Goal: Transaction & Acquisition: Purchase product/service

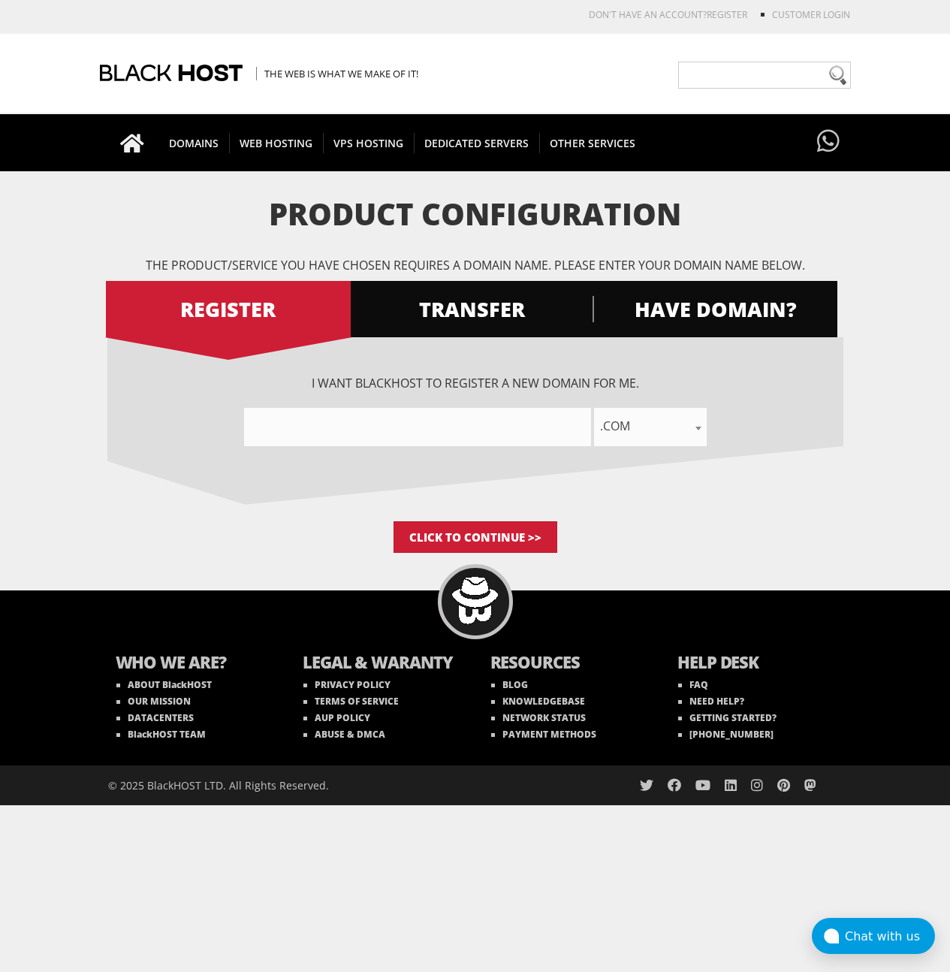
click at [478, 429] on input"] "text" at bounding box center [417, 427] width 347 height 38
type input"] "just-give-me-a-break"
click at [393, 521] on input "Click to Continue >>" at bounding box center [475, 537] width 164 height 32
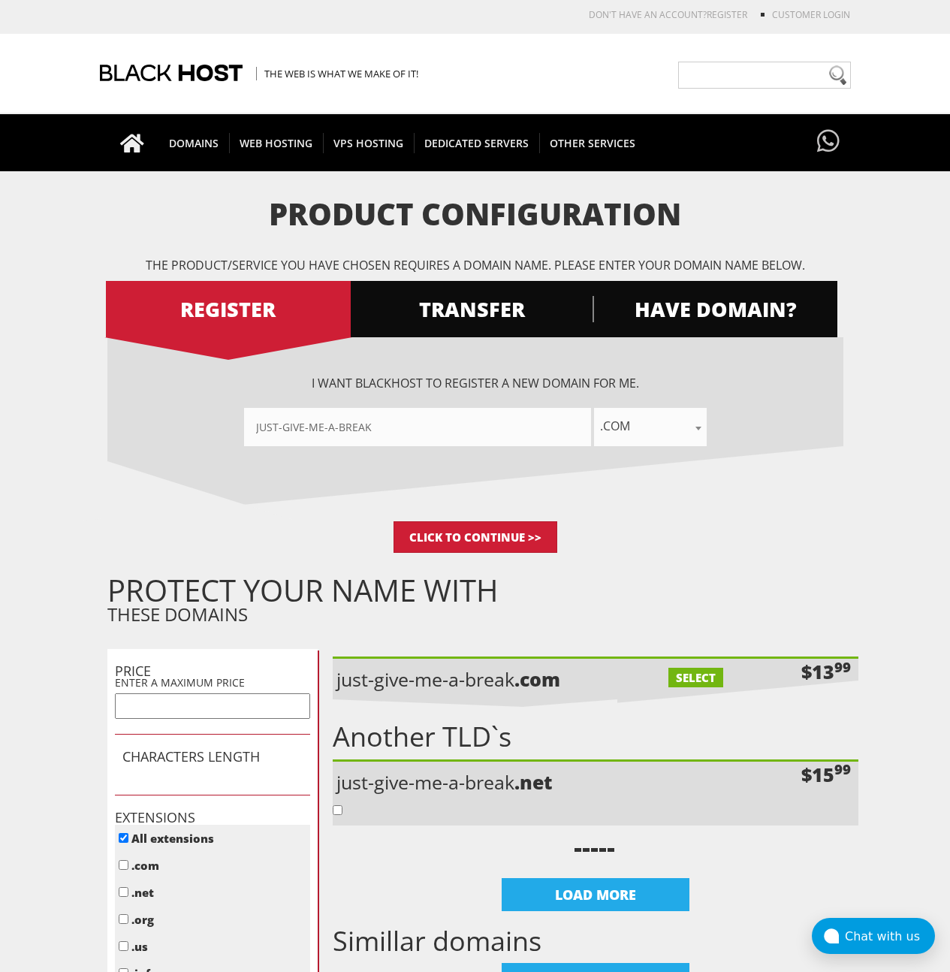
click at [794, 551] on p "Click to Continue >>" at bounding box center [475, 537] width 736 height 32
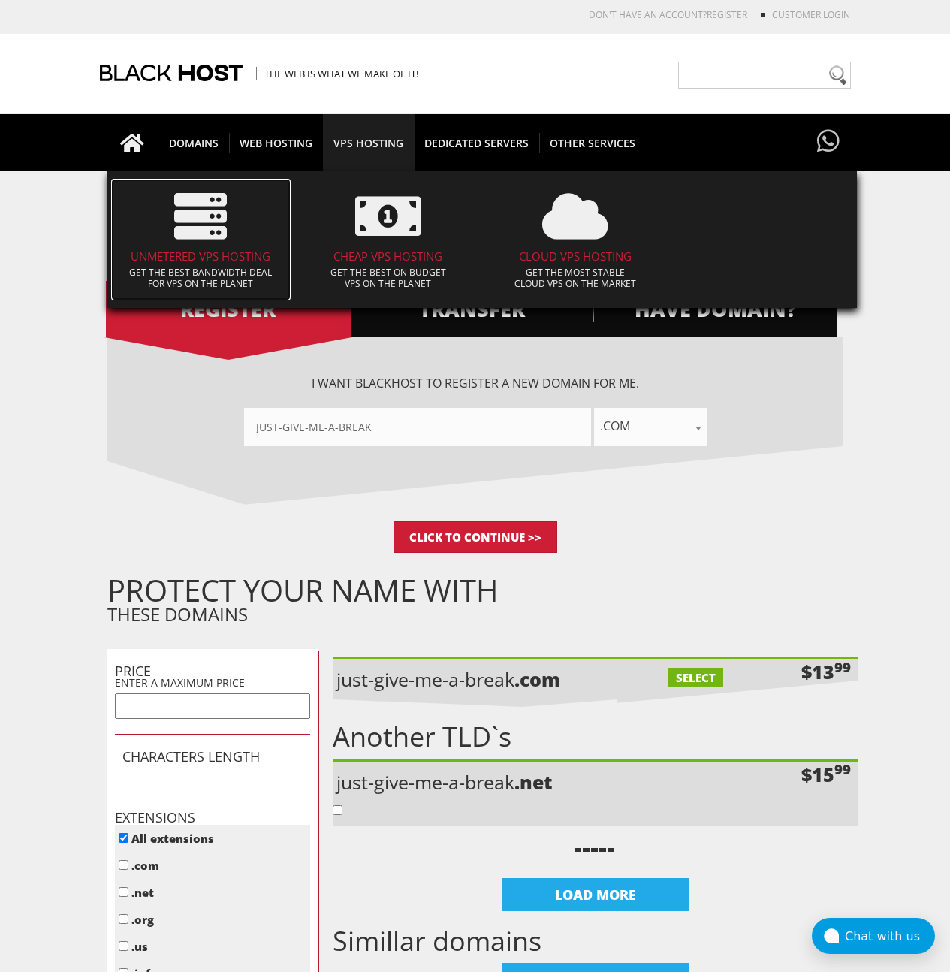
click at [239, 237] on span at bounding box center [201, 216] width 165 height 68
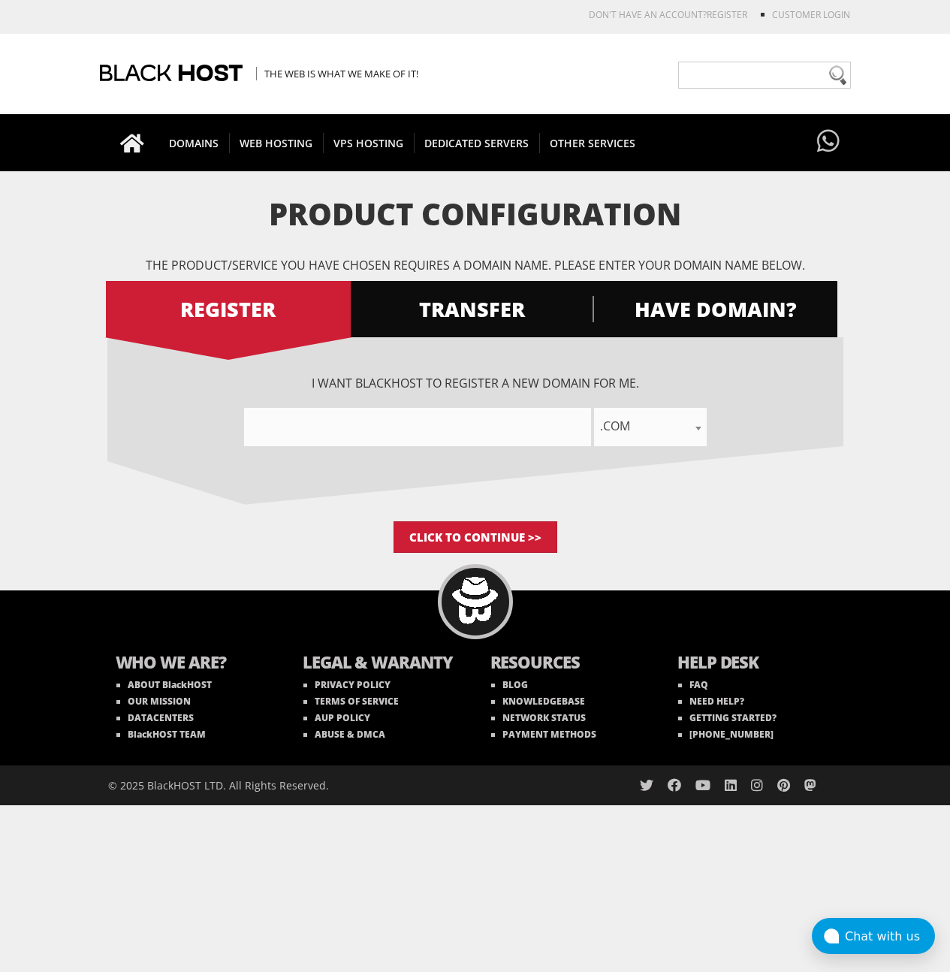
click at [517, 446] on div "I want BlackHOST to register a new domain for me. .com .net .org .us .info .biz…" at bounding box center [475, 429] width 736 height 184
click at [519, 438] on input"] "text" at bounding box center [417, 427] width 347 height 38
type input"] "asdasdasd ads asd asd sad"
click at [529, 532] on input "Click to Continue >>" at bounding box center [475, 537] width 164 height 32
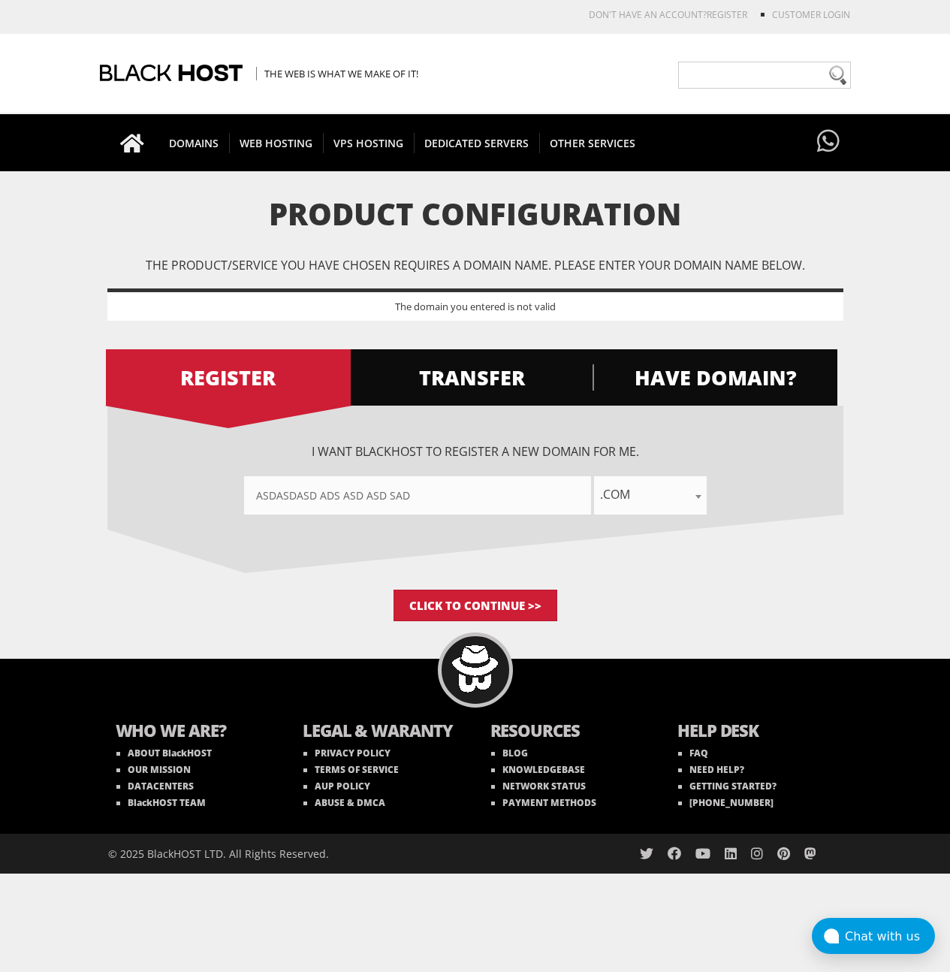
click at [483, 502] on input"] "asdasdasd ads asd asd sad" at bounding box center [417, 495] width 347 height 38
click at [483, 500] on input"] "asdasdasd ads asd asd sad" at bounding box center [417, 495] width 347 height 38
drag, startPoint x: 483, startPoint y: 500, endPoint x: 250, endPoint y: 479, distance: 233.7
click at [250, 479] on input"] "asdasdasd ads asd asd sad" at bounding box center [417, 495] width 347 height 38
type input"] "sdfsdfsdf"
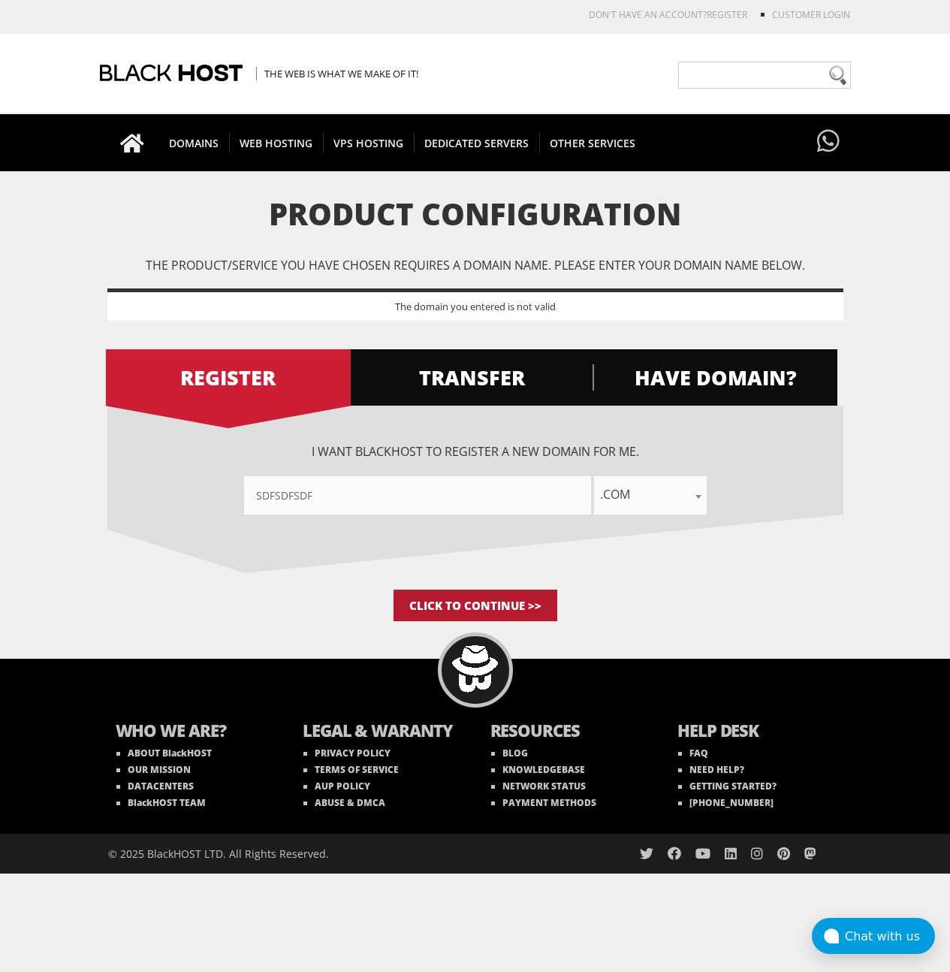
click at [446, 609] on input "Click to Continue >>" at bounding box center [475, 605] width 164 height 32
